Goal: Information Seeking & Learning: Check status

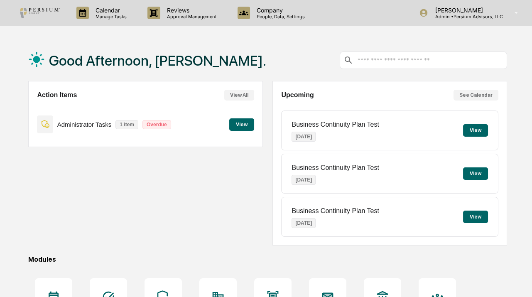
click at [226, 48] on div "Good Afternoon, [PERSON_NAME]." at bounding box center [267, 60] width 479 height 42
click at [483, 90] on button "See Calendar" at bounding box center [476, 95] width 45 height 11
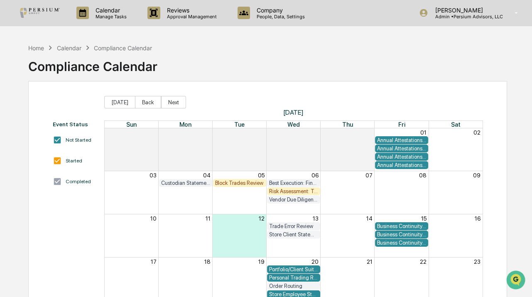
click at [394, 223] on div "Business Continuity Plan Test" at bounding box center [401, 226] width 49 height 6
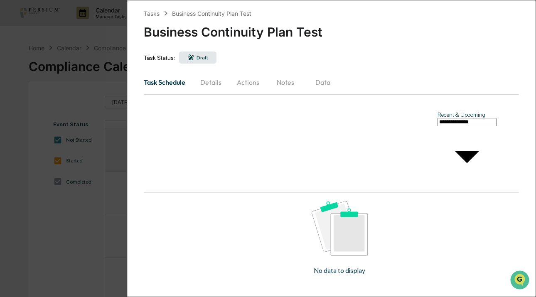
click at [213, 79] on button "Details" at bounding box center [210, 82] width 37 height 20
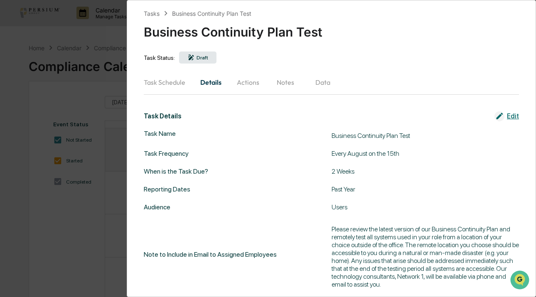
click at [280, 89] on button "Notes" at bounding box center [285, 82] width 37 height 20
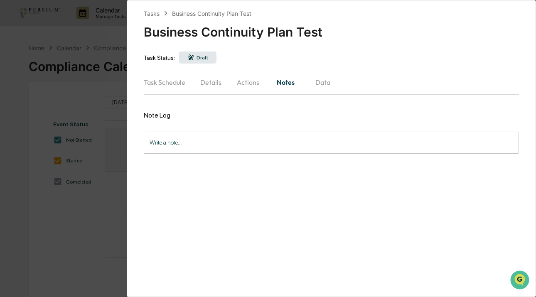
click at [233, 86] on button "Actions" at bounding box center [247, 82] width 37 height 20
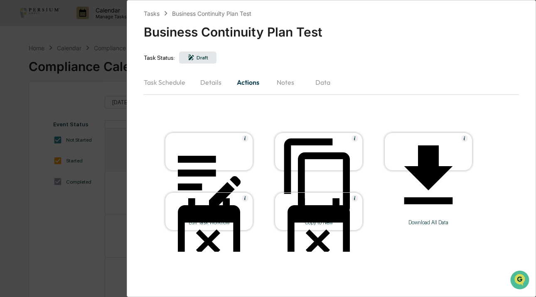
click at [87, 195] on div "Tasks Business Continuity Plan Test Business Continuity Plan Test Task Status: …" at bounding box center [268, 148] width 536 height 297
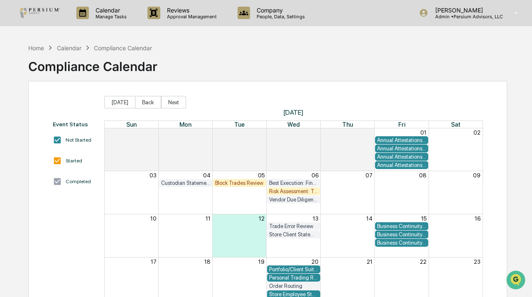
click at [393, 233] on div "Business Continuity Plan Test" at bounding box center [401, 234] width 49 height 6
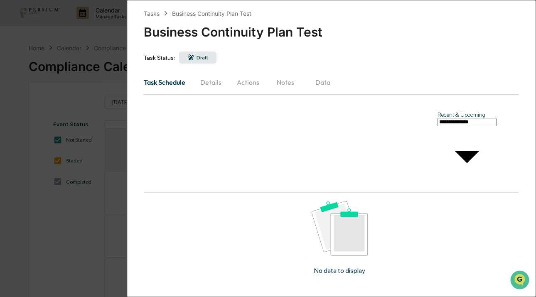
click at [86, 243] on div "**********" at bounding box center [268, 148] width 536 height 297
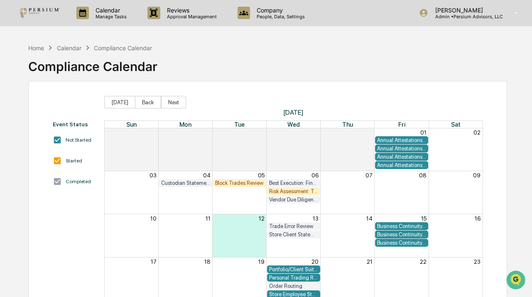
click at [394, 140] on div "Annual Attestations - Access Persons" at bounding box center [401, 140] width 49 height 6
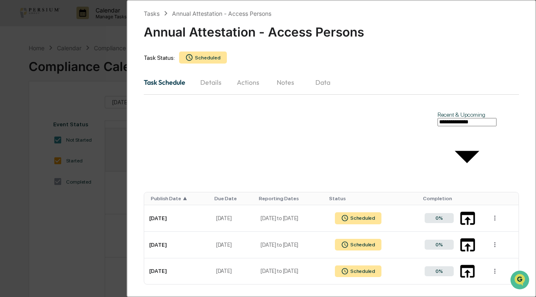
click at [61, 244] on div "**********" at bounding box center [268, 148] width 536 height 297
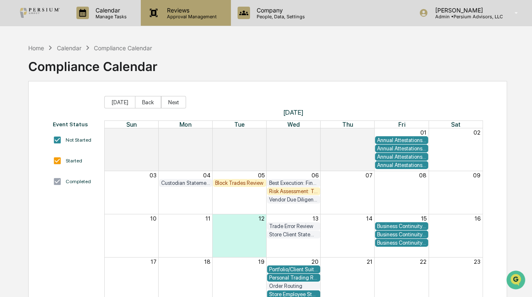
click at [181, 15] on p "Approval Management" at bounding box center [190, 17] width 61 height 6
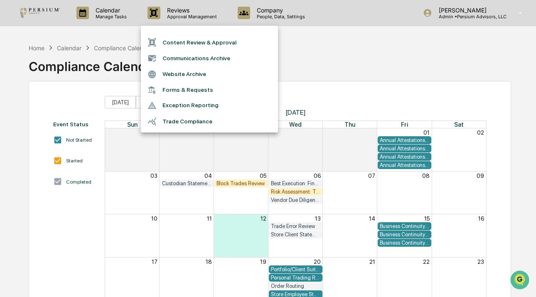
click at [196, 107] on li "Exception Reporting" at bounding box center [209, 106] width 137 height 16
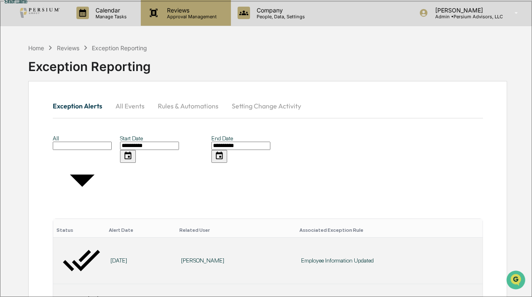
click at [188, 12] on p "Reviews" at bounding box center [190, 10] width 61 height 7
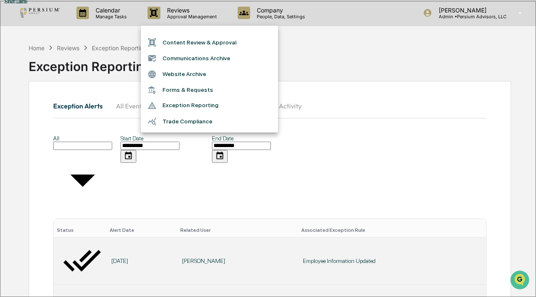
click at [108, 29] on div at bounding box center [268, 148] width 536 height 297
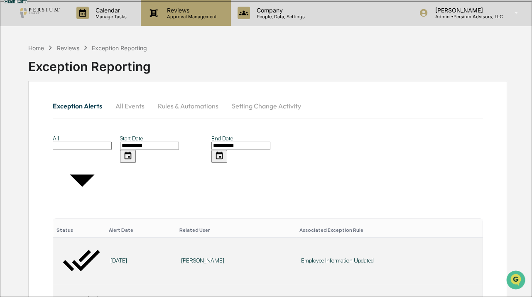
click at [181, 20] on div "Reviews Approval Management" at bounding box center [186, 13] width 90 height 26
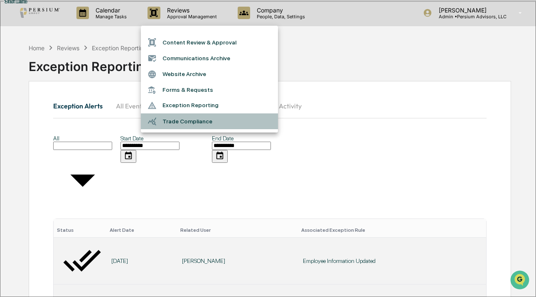
click at [181, 122] on li "Trade Compliance" at bounding box center [209, 121] width 137 height 16
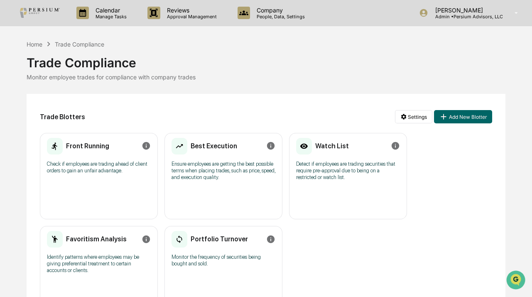
click at [89, 166] on p "Check if employees are trading ahead of client orders to gain an unfair advanta…" at bounding box center [99, 167] width 104 height 13
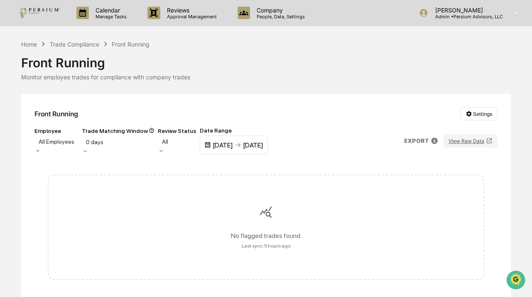
click at [74, 145] on div at bounding box center [57, 141] width 36 height 8
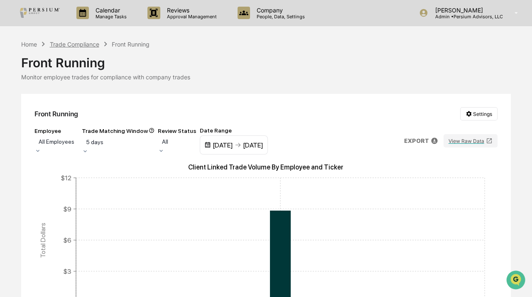
click at [86, 44] on div "Trade Compliance" at bounding box center [74, 44] width 49 height 7
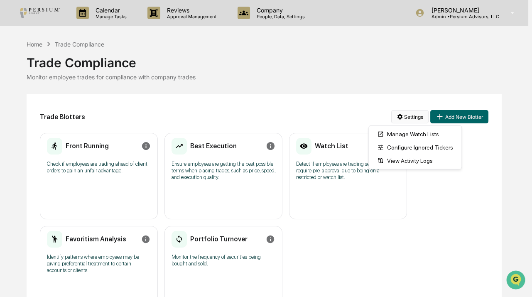
click at [410, 111] on html "Calendar Manage Tasks Reviews Approval Management Company People, Data, Setting…" at bounding box center [266, 148] width 532 height 297
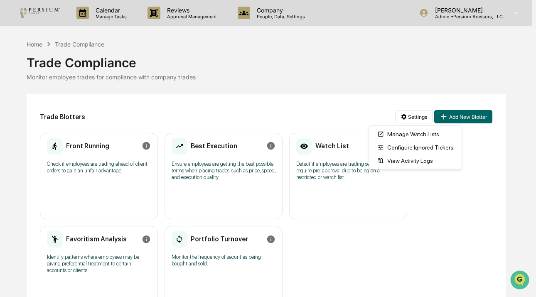
click at [340, 115] on html "Calendar Manage Tasks Reviews Approval Management Company People, Data, Setting…" at bounding box center [268, 148] width 536 height 297
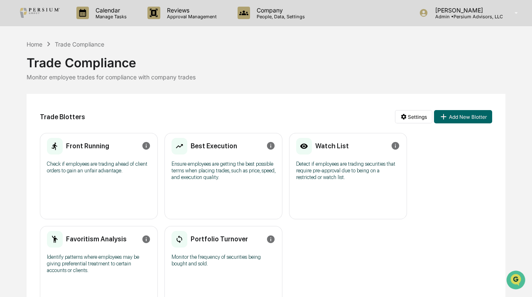
click at [89, 150] on h2 "Front Running" at bounding box center [87, 146] width 43 height 8
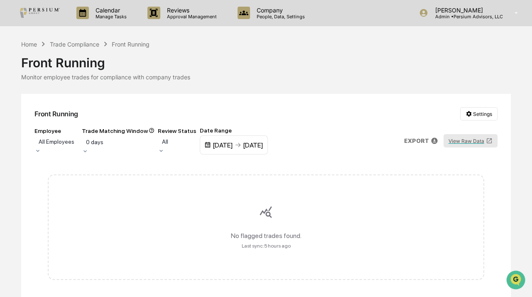
click at [465, 141] on button "View Raw Data" at bounding box center [471, 140] width 54 height 13
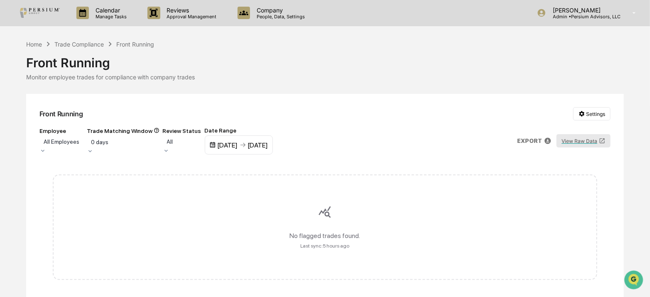
click at [532, 147] on button "View Raw Data" at bounding box center [584, 140] width 54 height 13
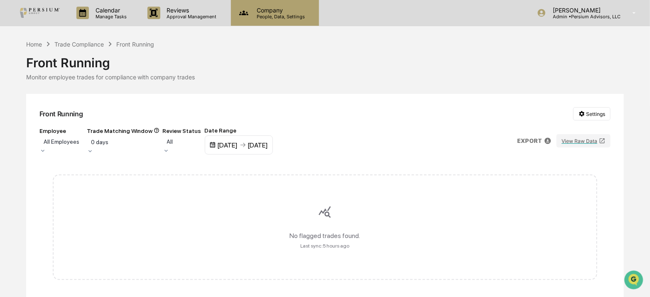
click at [275, 18] on p "People, Data, Settings" at bounding box center [279, 17] width 59 height 6
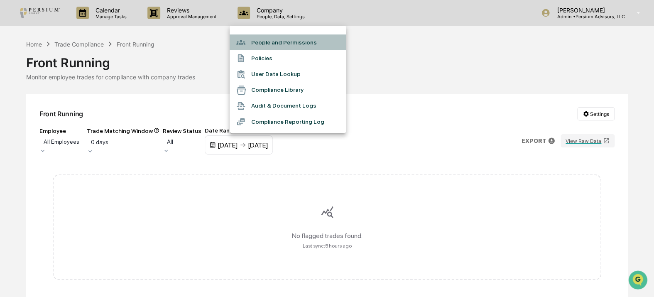
click at [275, 44] on li "People and Permissions" at bounding box center [288, 42] width 116 height 16
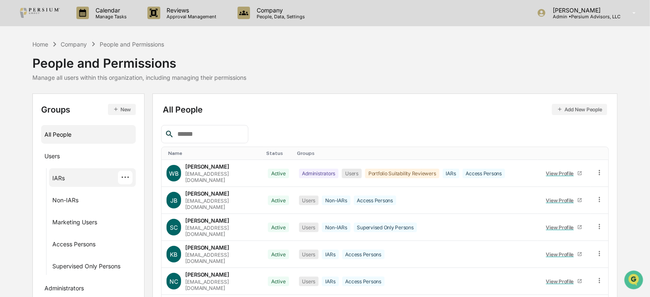
click at [62, 182] on div "IARs" at bounding box center [58, 179] width 12 height 10
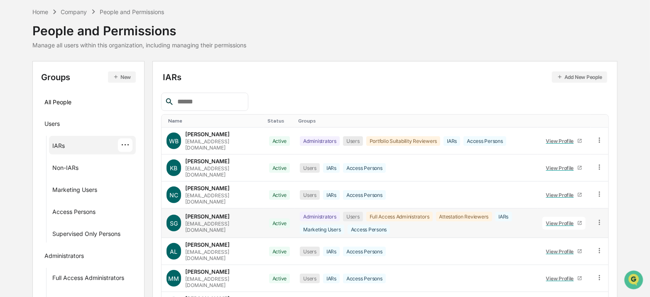
scroll to position [75, 0]
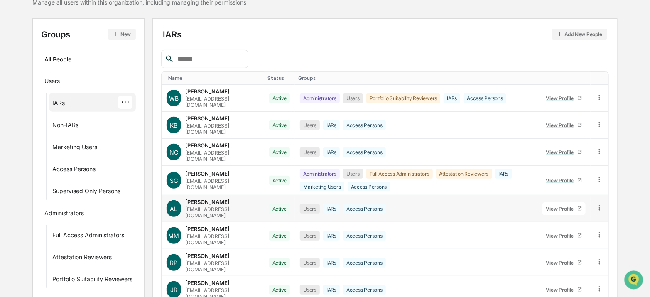
click at [532, 206] on div "View Profile" at bounding box center [561, 209] width 31 height 6
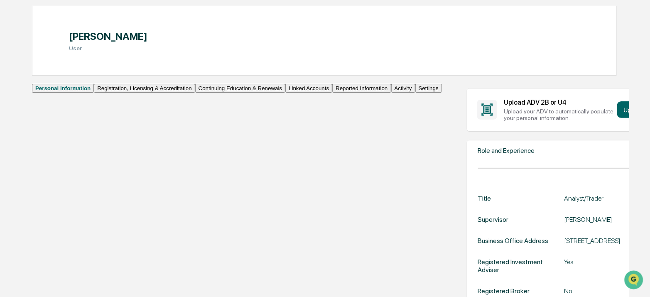
click at [332, 93] on button "Reported Information" at bounding box center [361, 88] width 59 height 9
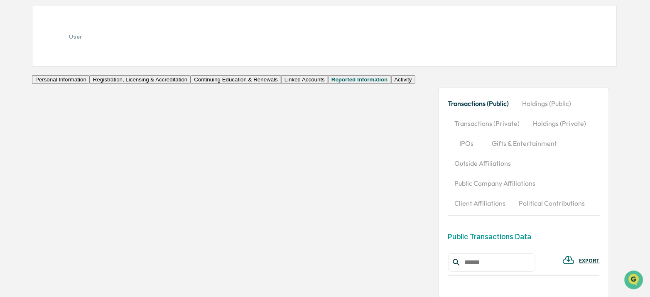
click at [281, 84] on button "Linked Accounts" at bounding box center [304, 79] width 47 height 9
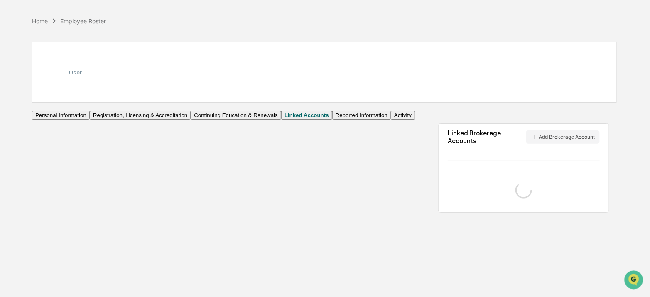
scroll to position [39, 0]
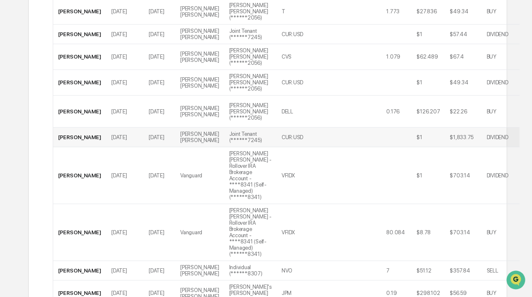
scroll to position [1586, 0]
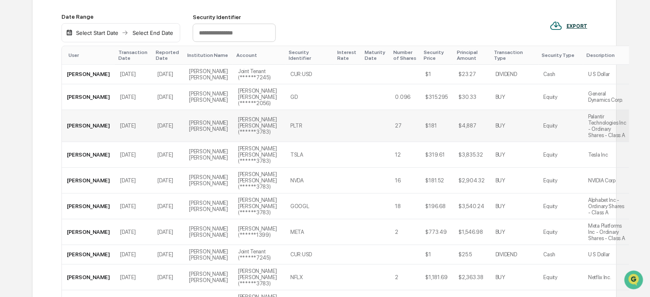
scroll to position [84, 0]
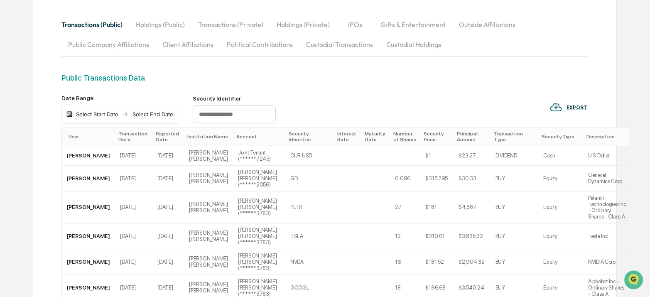
click at [118, 133] on div "Transaction Date" at bounding box center [133, 137] width 31 height 12
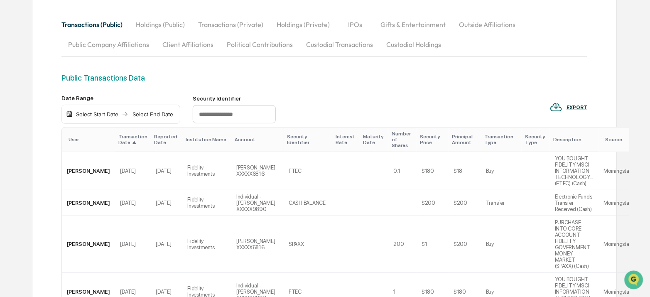
click at [118, 134] on div "Transaction Date ▲" at bounding box center [132, 140] width 29 height 12
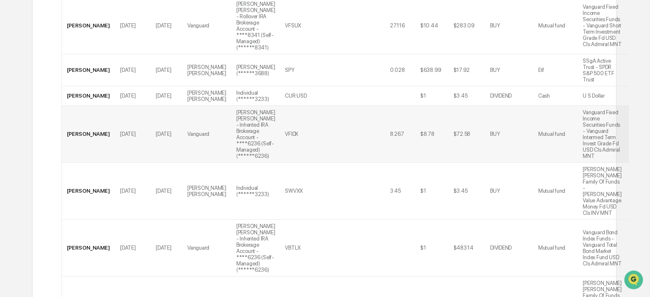
scroll to position [1821, 0]
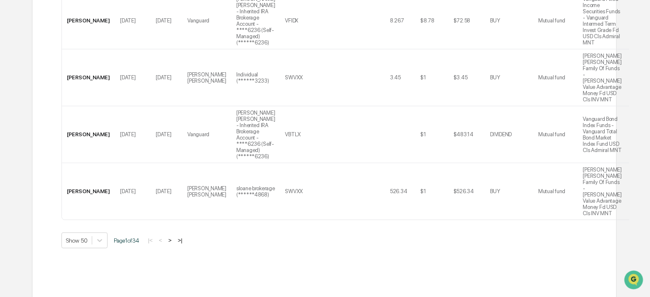
click at [173, 244] on button ">" at bounding box center [170, 240] width 8 height 7
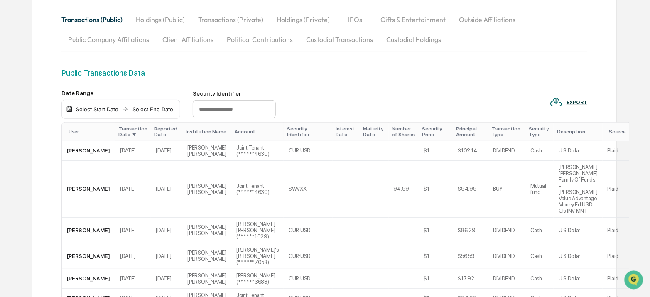
scroll to position [0, 0]
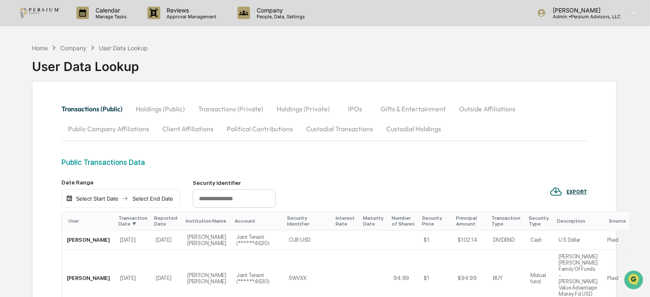
click at [37, 49] on div "Home" at bounding box center [40, 47] width 16 height 7
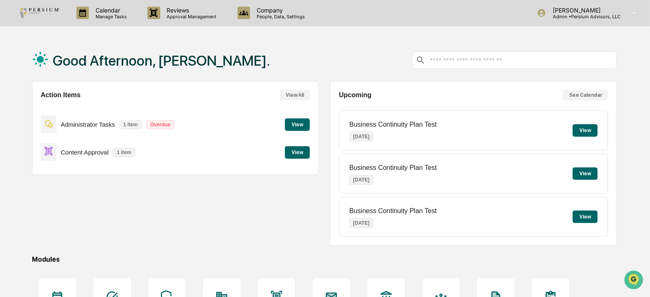
click at [334, 45] on div "Good Afternoon, [PERSON_NAME]." at bounding box center [324, 60] width 585 height 42
